Goal: Information Seeking & Learning: Learn about a topic

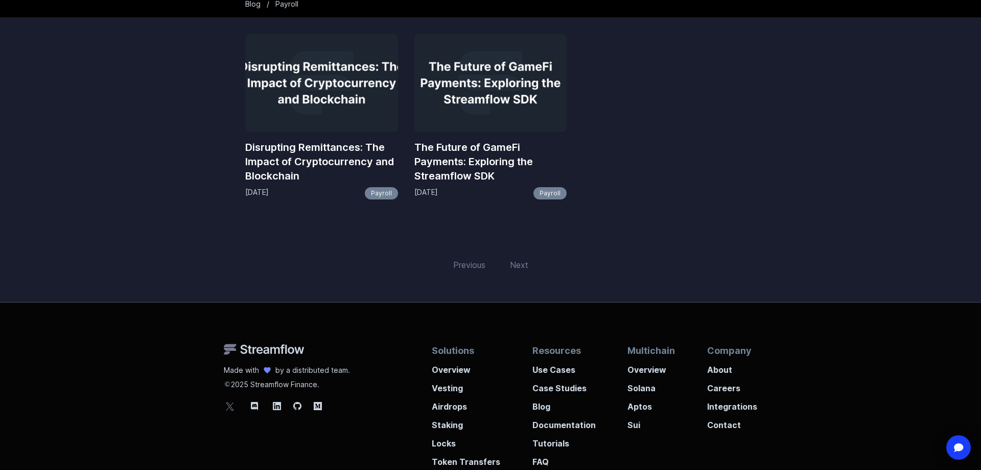
scroll to position [148, 0]
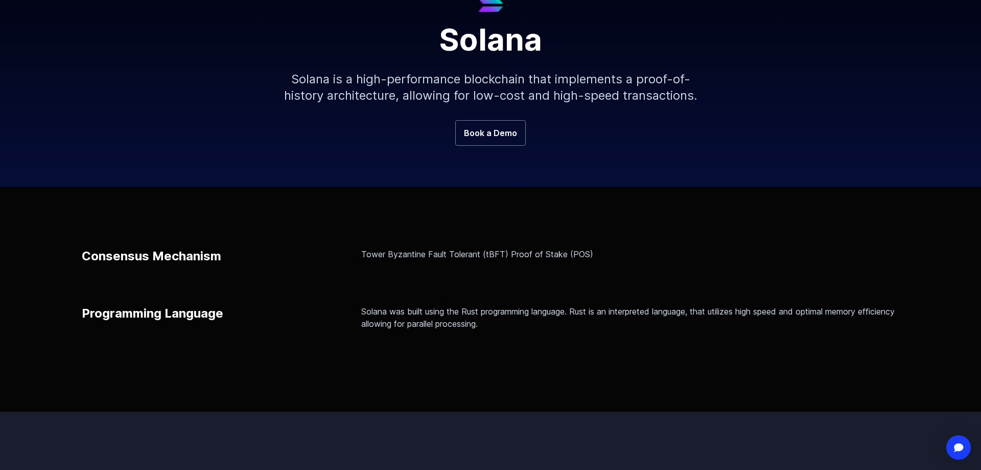
scroll to position [121, 0]
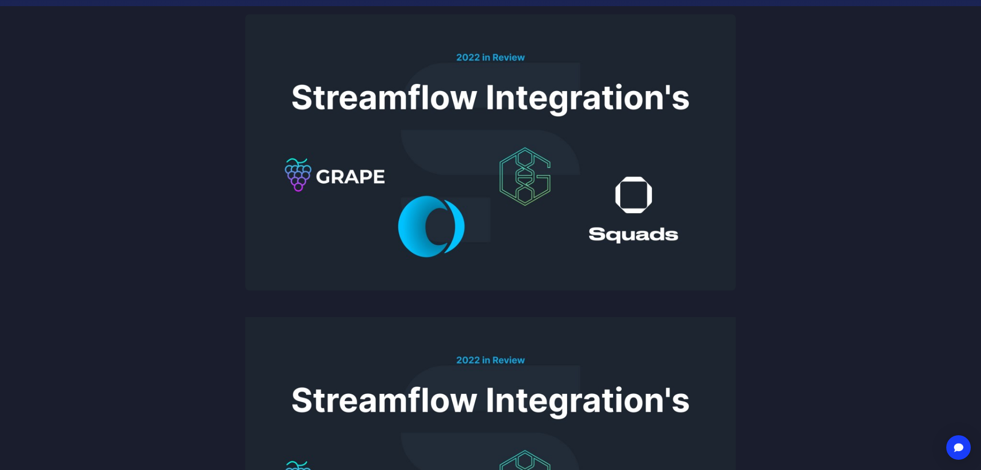
scroll to position [152, 0]
